Goal: Task Accomplishment & Management: Manage account settings

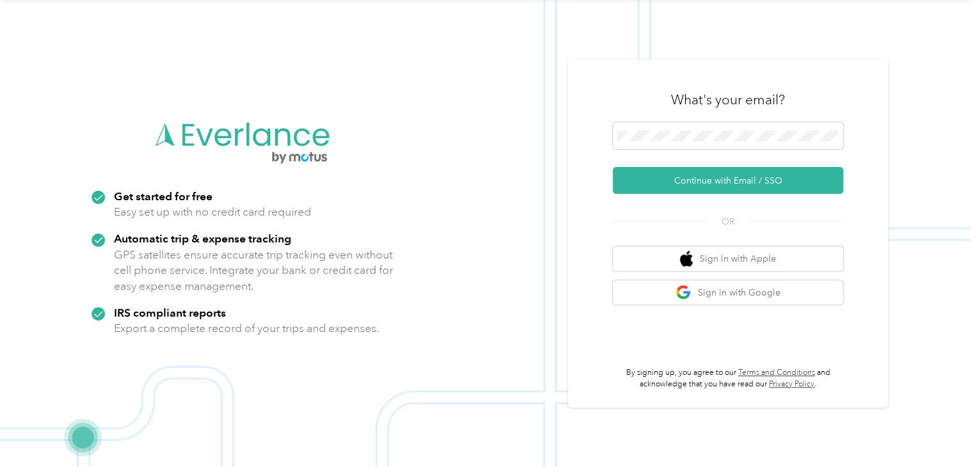
click at [694, 121] on div "What's your email?" at bounding box center [728, 99] width 230 height 45
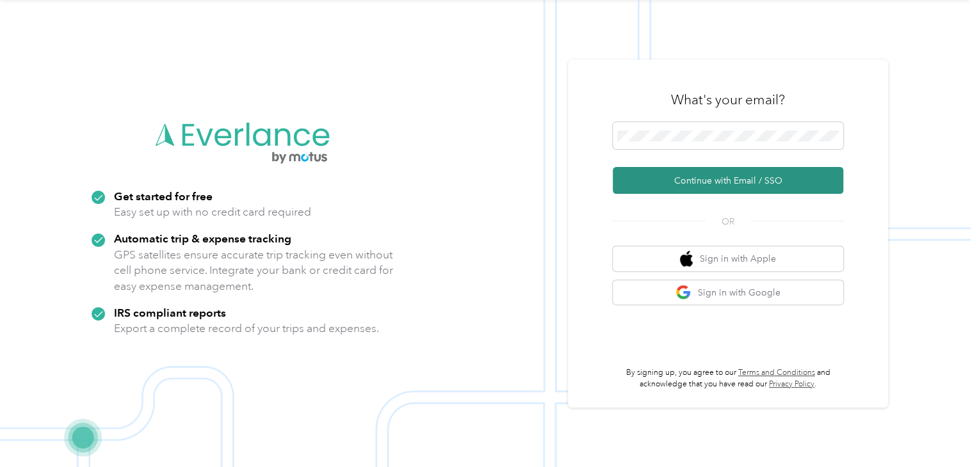
click at [704, 174] on button "Continue with Email / SSO" at bounding box center [728, 180] width 230 height 27
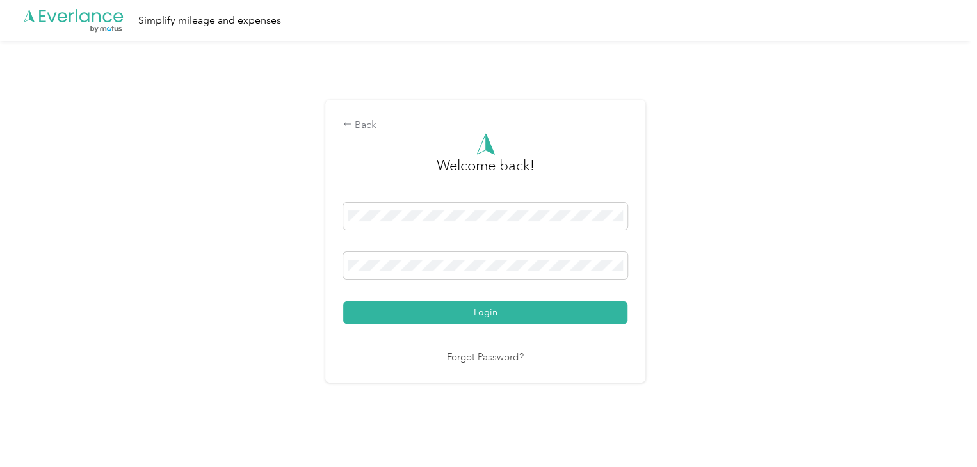
click at [462, 310] on button "Login" at bounding box center [485, 313] width 284 height 22
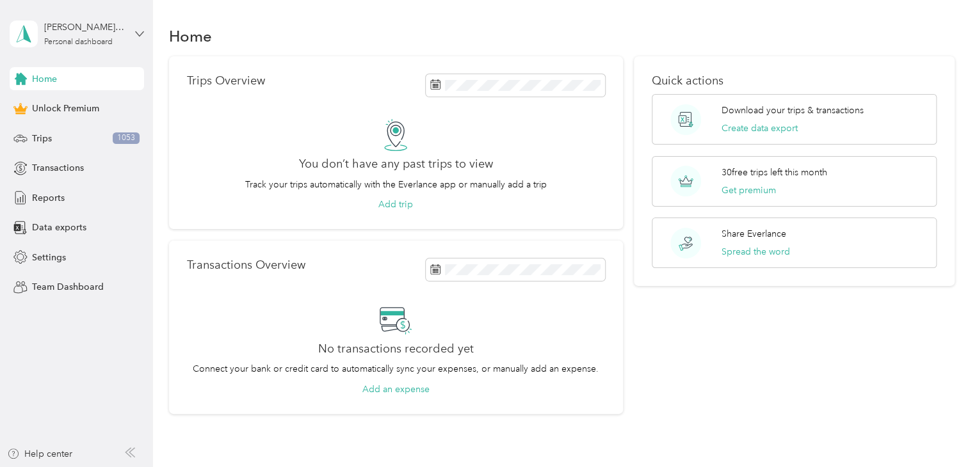
click at [138, 32] on icon at bounding box center [139, 33] width 9 height 9
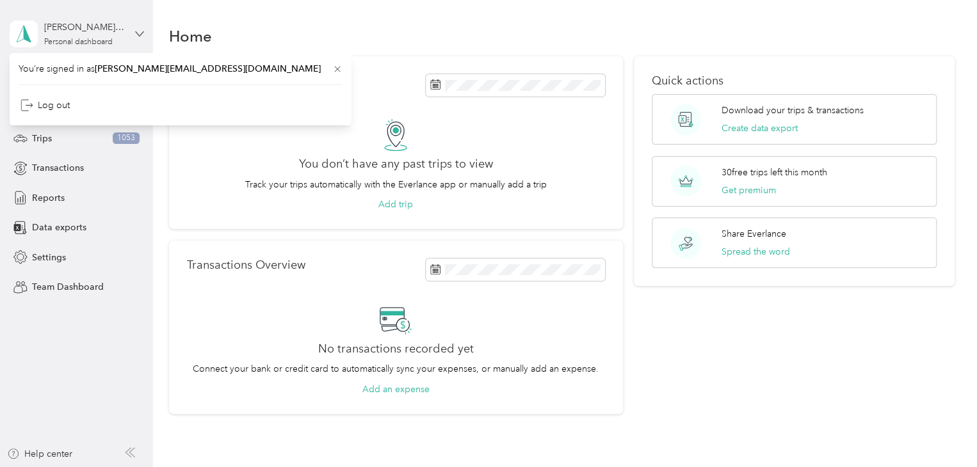
click at [138, 32] on icon at bounding box center [139, 33] width 9 height 9
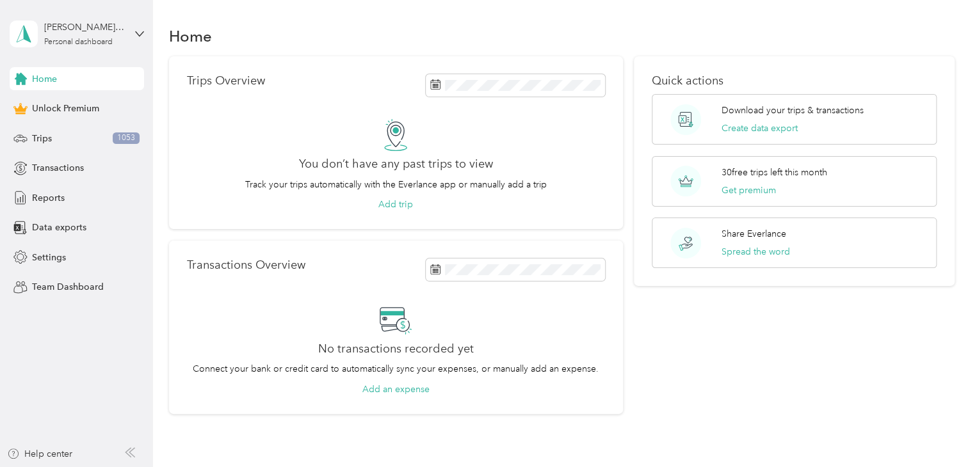
drag, startPoint x: 53, startPoint y: 208, endPoint x: 56, endPoint y: 239, distance: 31.5
click at [56, 239] on div "Home Unlock Premium Trips 1053 Transactions Reports Data exports Settings Team …" at bounding box center [77, 183] width 134 height 232
click at [51, 260] on span "Settings" at bounding box center [49, 257] width 34 height 13
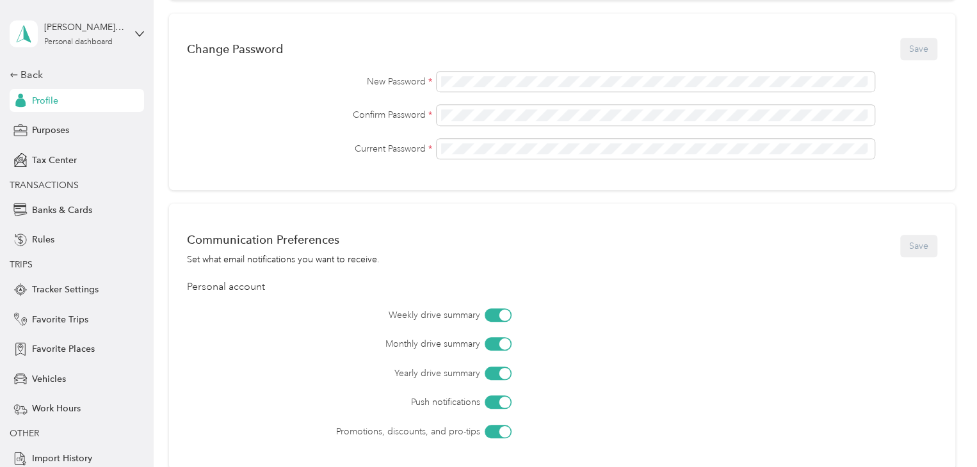
scroll to position [512, 0]
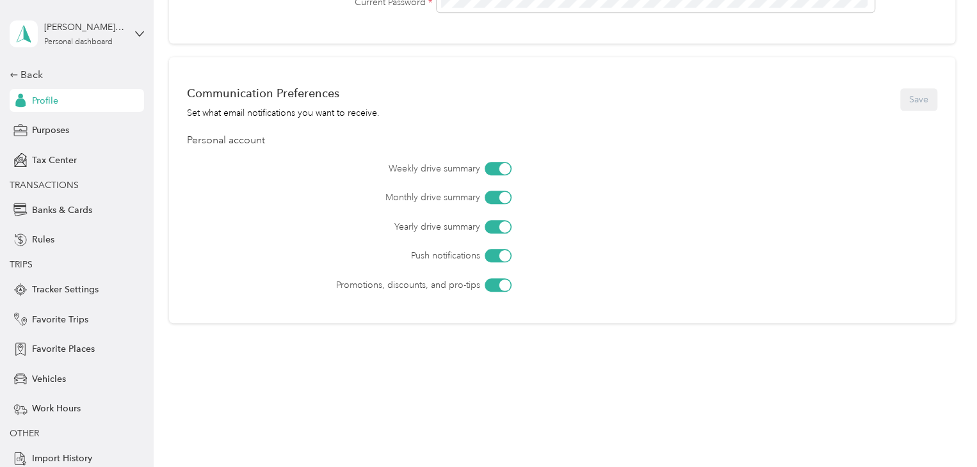
click at [497, 172] on div at bounding box center [498, 168] width 27 height 13
click at [501, 197] on div at bounding box center [505, 198] width 12 height 12
click at [504, 219] on div "Weekly drive summary Monthly drive summary Yearly drive summary Push notificati…" at bounding box center [562, 227] width 750 height 130
click at [504, 226] on div at bounding box center [505, 227] width 12 height 12
click at [499, 251] on div at bounding box center [505, 256] width 12 height 12
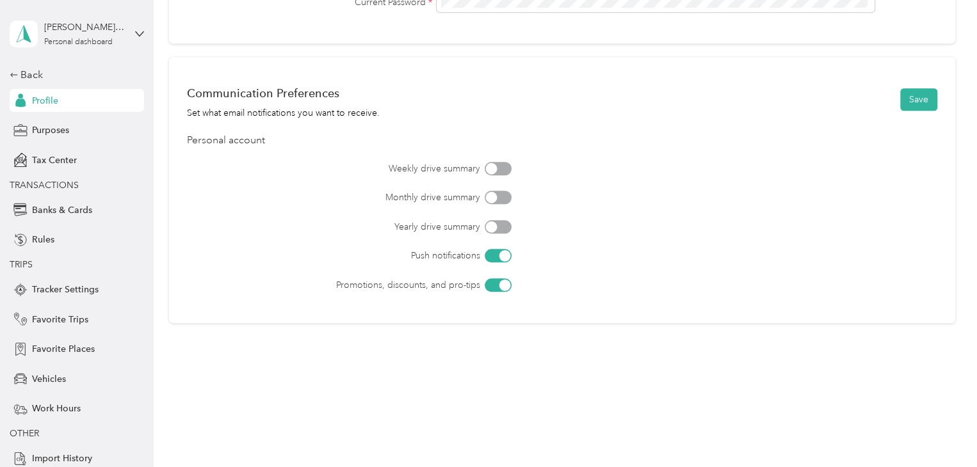
click at [499, 251] on div at bounding box center [498, 255] width 27 height 13
click at [501, 257] on div at bounding box center [505, 256] width 12 height 12
click at [502, 286] on div at bounding box center [505, 285] width 12 height 12
click at [915, 95] on button "Save" at bounding box center [918, 99] width 37 height 22
